Goal: Transaction & Acquisition: Purchase product/service

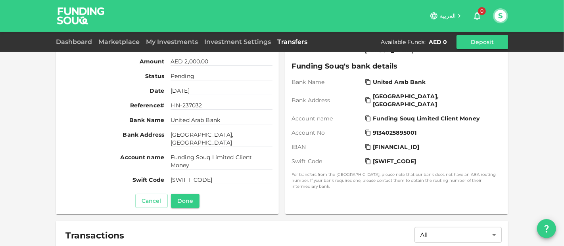
scroll to position [118, 0]
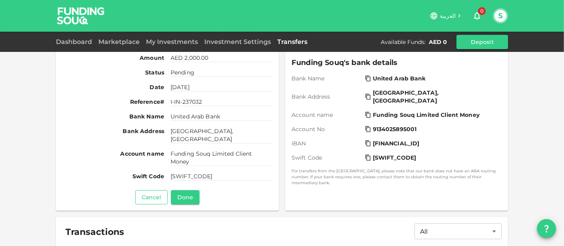
click at [140, 195] on button "Cancel" at bounding box center [151, 197] width 33 height 14
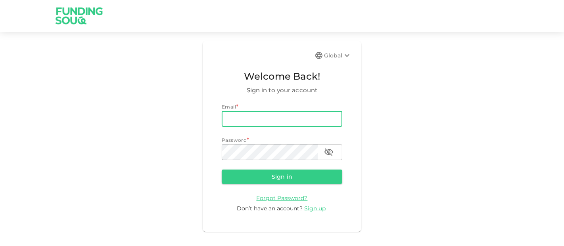
type input "[EMAIL_ADDRESS][DOMAIN_NAME]"
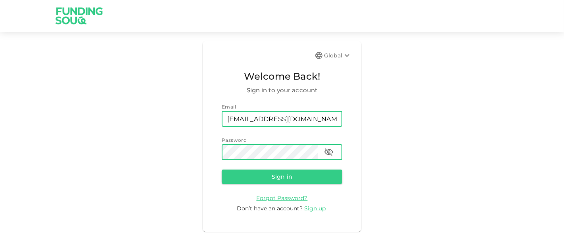
click at [222, 170] on button "Sign in" at bounding box center [282, 177] width 121 height 14
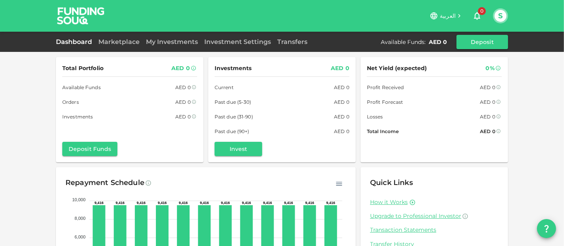
click at [117, 48] on div "Dashboard Marketplace My Investments Investment Settings Transfers Available Fu…" at bounding box center [282, 42] width 452 height 14
click at [118, 44] on link "Marketplace" at bounding box center [119, 42] width 48 height 8
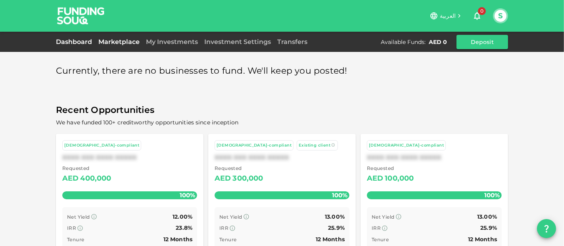
click at [86, 43] on link "Dashboard" at bounding box center [75, 42] width 39 height 8
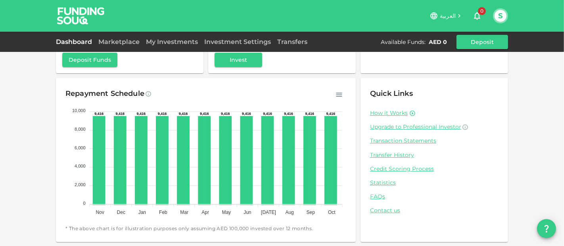
scroll to position [89, 0]
